Goal: Check status

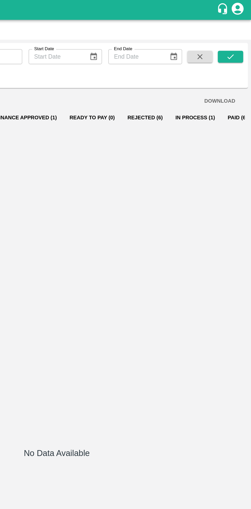
click at [209, 76] on button "In Process (1)" at bounding box center [215, 76] width 34 height 12
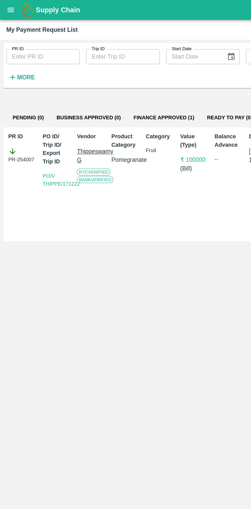
scroll to position [0, 4]
